Goal: Task Accomplishment & Management: Manage account settings

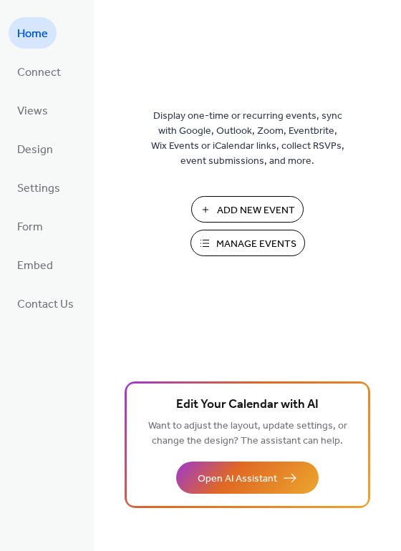
click at [270, 247] on span "Manage Events" at bounding box center [256, 244] width 80 height 15
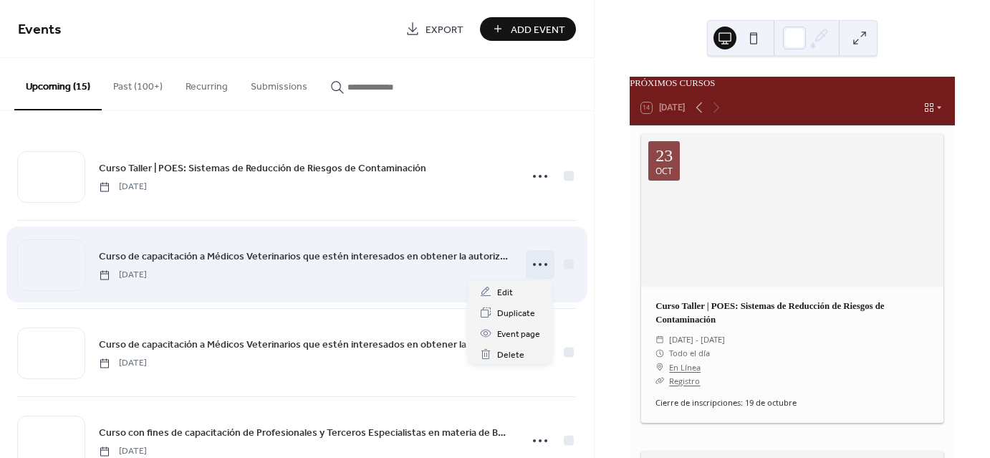
click at [538, 263] on icon at bounding box center [539, 264] width 23 height 23
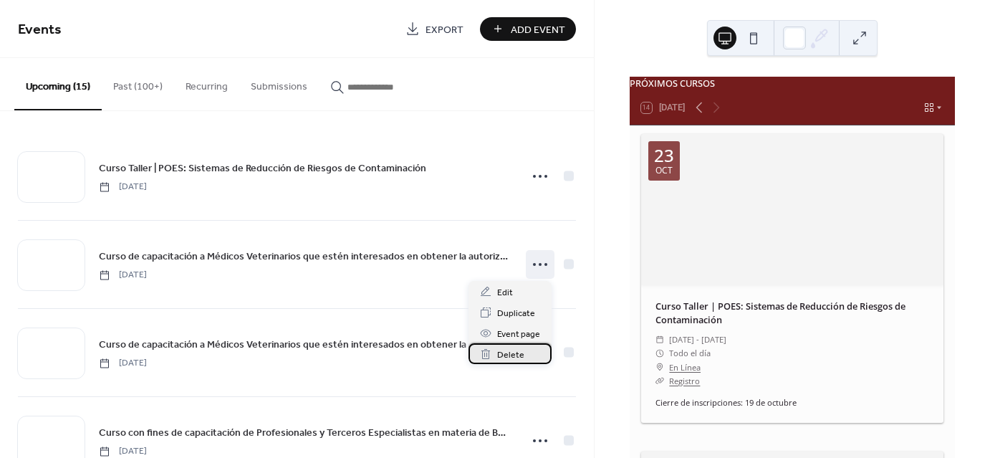
click at [516, 354] on span "Delete" at bounding box center [510, 354] width 27 height 15
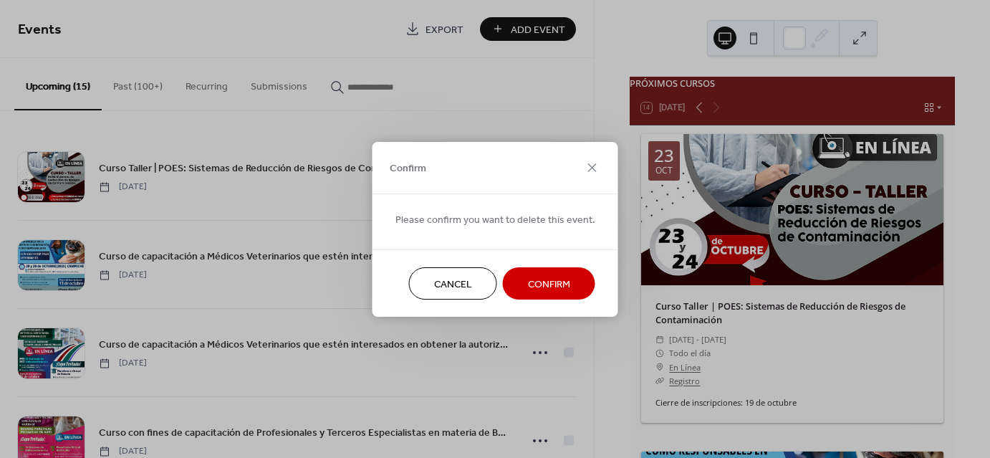
click at [536, 271] on button "Confirm" at bounding box center [549, 283] width 92 height 32
